Goal: Communication & Community: Answer question/provide support

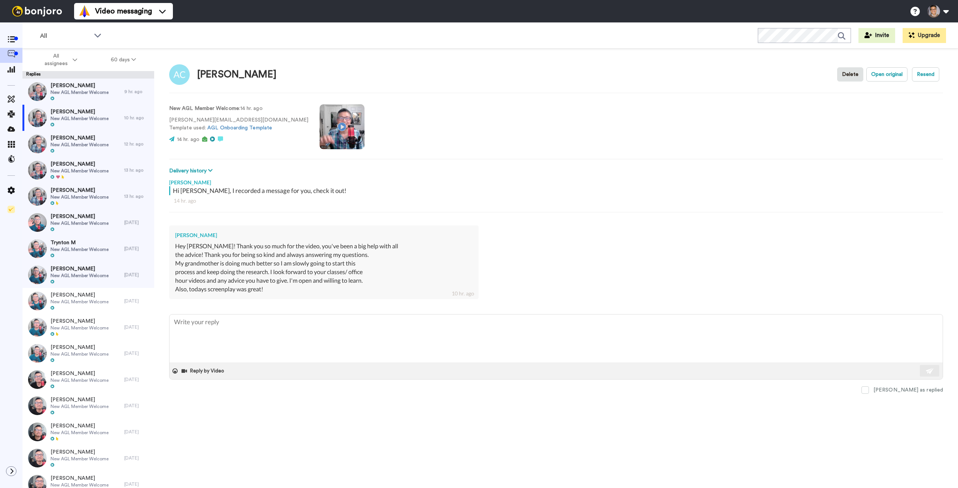
type textarea "x"
click at [17, 56] on span at bounding box center [11, 55] width 22 height 7
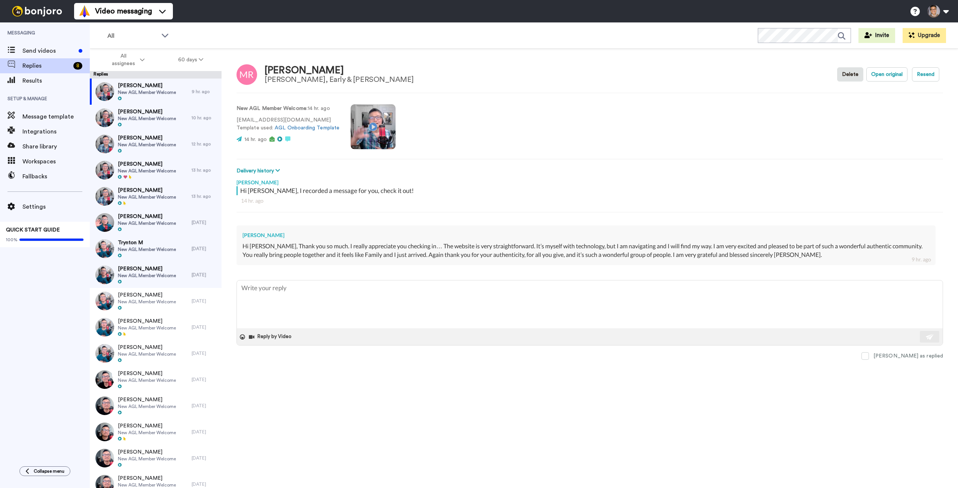
type textarea "x"
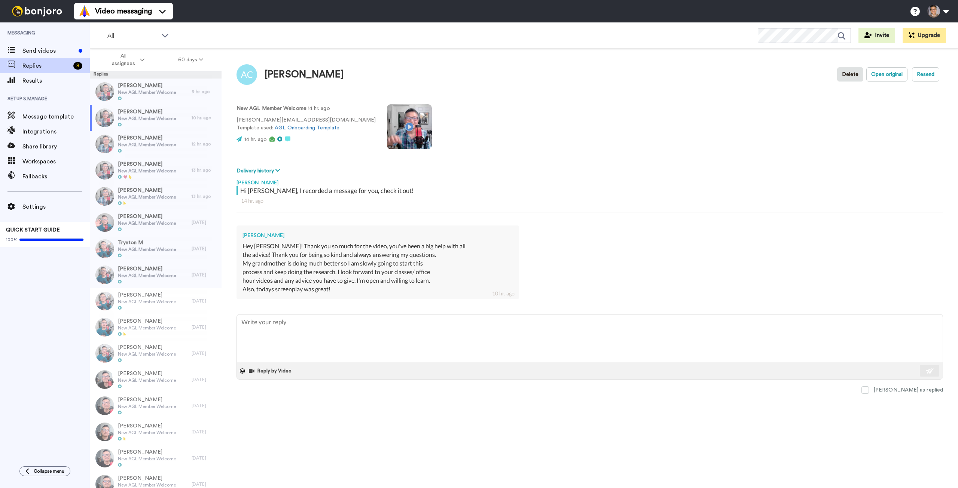
scroll to position [26, 0]
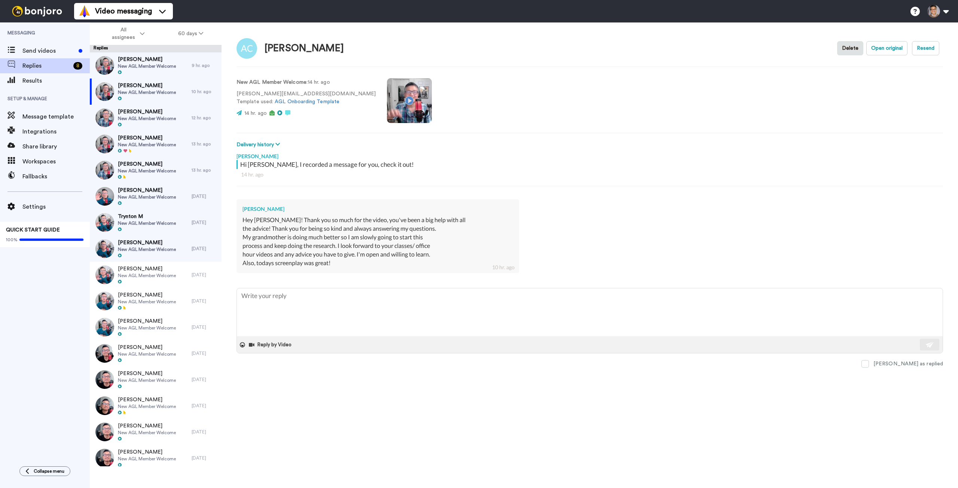
type textarea "x"
